Goal: Register for event/course

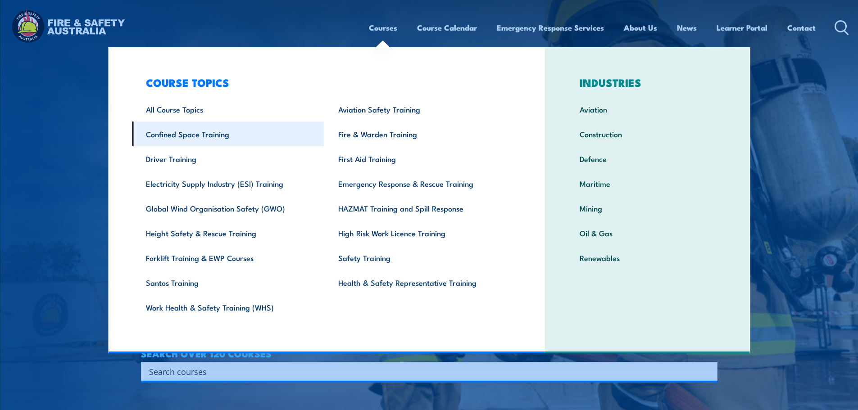
click at [201, 131] on link "Confined Space Training" at bounding box center [228, 134] width 192 height 25
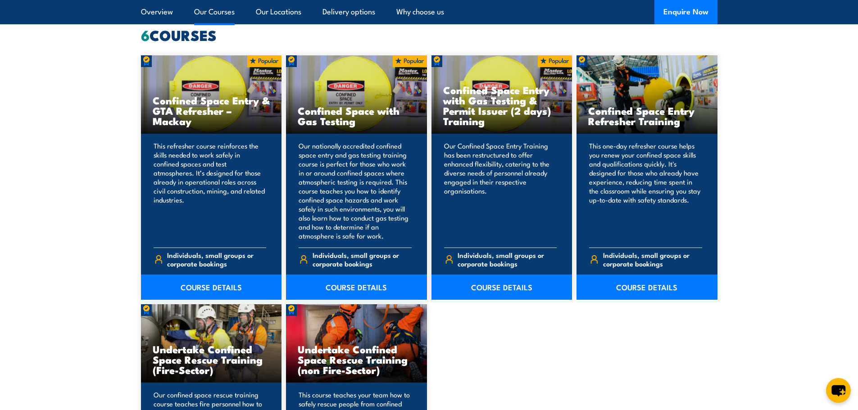
scroll to position [721, 0]
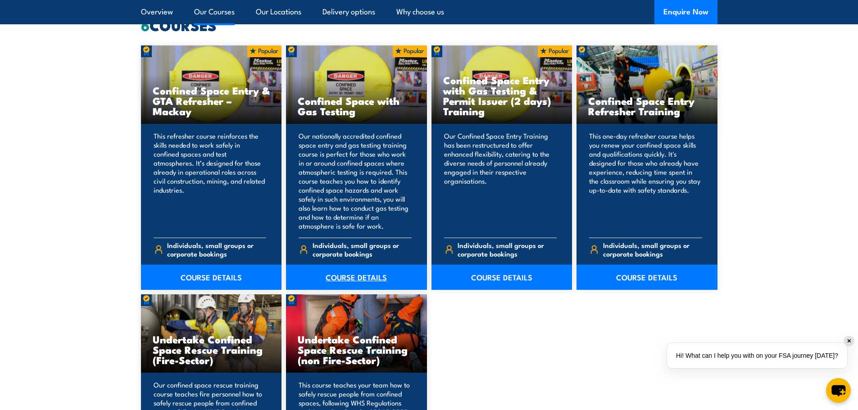
click at [354, 274] on link "COURSE DETAILS" at bounding box center [356, 277] width 141 height 25
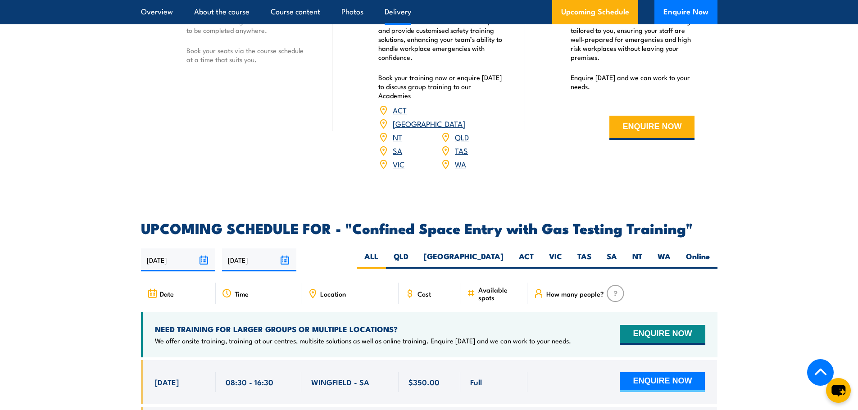
scroll to position [1576, 0]
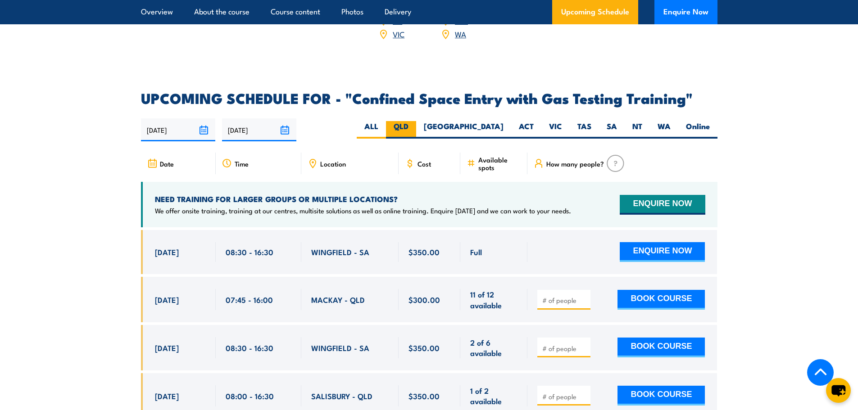
click at [416, 122] on label "QLD" at bounding box center [401, 130] width 30 height 18
click at [414, 122] on input "QLD" at bounding box center [411, 124] width 6 height 6
radio input "true"
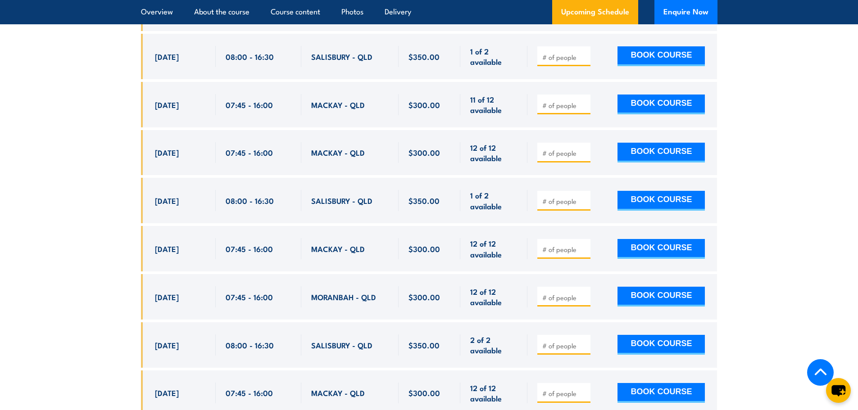
scroll to position [1799, 0]
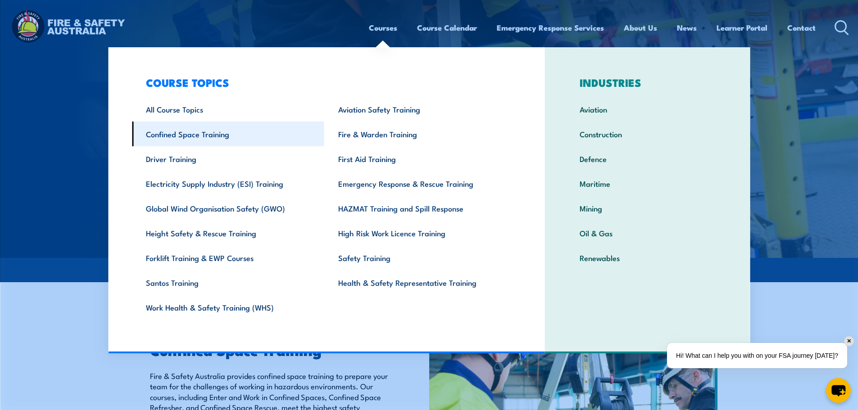
click at [191, 132] on link "Confined Space Training" at bounding box center [228, 134] width 192 height 25
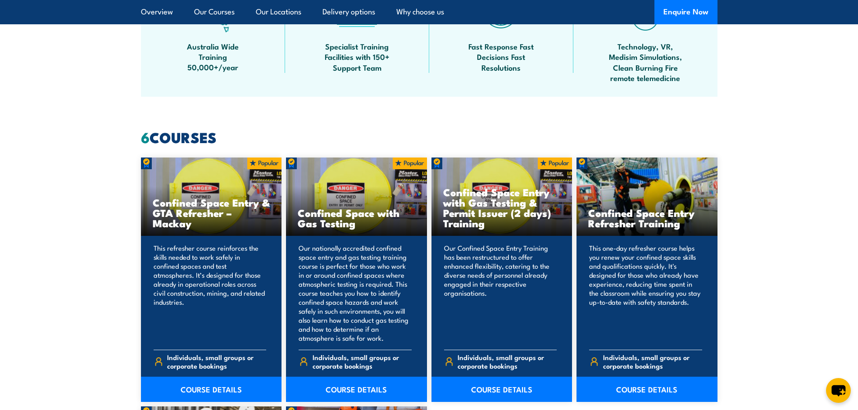
scroll to position [675, 0]
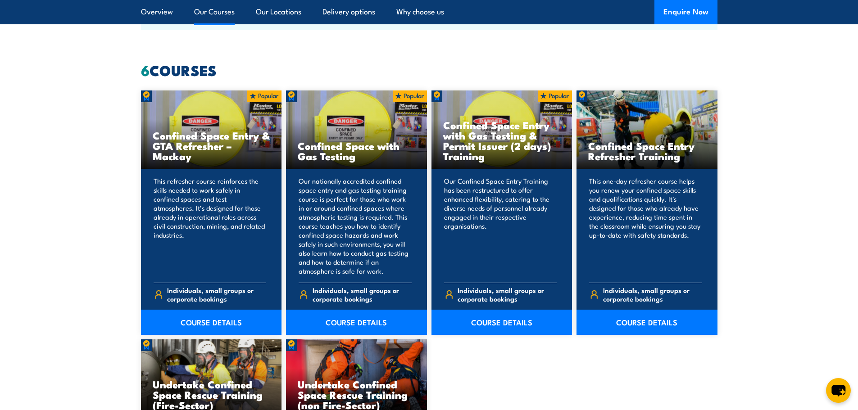
click at [348, 320] on link "COURSE DETAILS" at bounding box center [356, 322] width 141 height 25
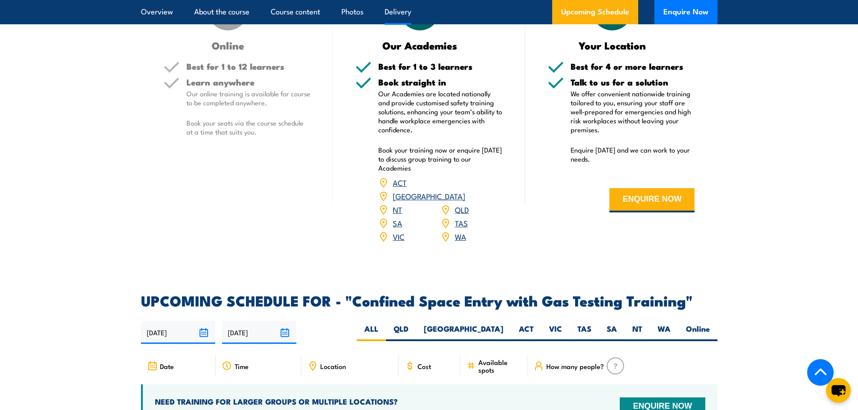
scroll to position [1486, 0]
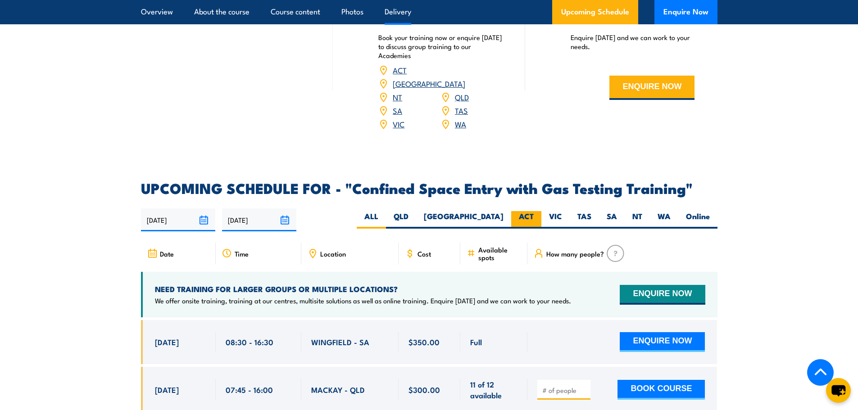
click at [517, 218] on label "ACT" at bounding box center [526, 220] width 30 height 18
click at [534, 217] on input "ACT" at bounding box center [537, 214] width 6 height 6
radio input "true"
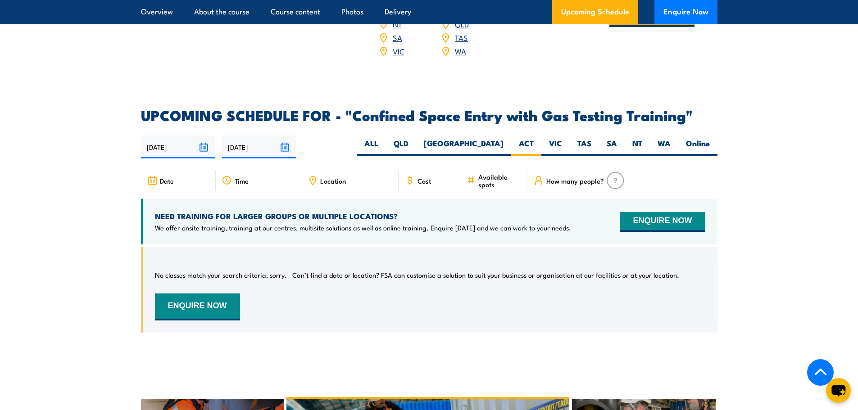
scroll to position [1529, 0]
